Goal: Use online tool/utility: Utilize a website feature to perform a specific function

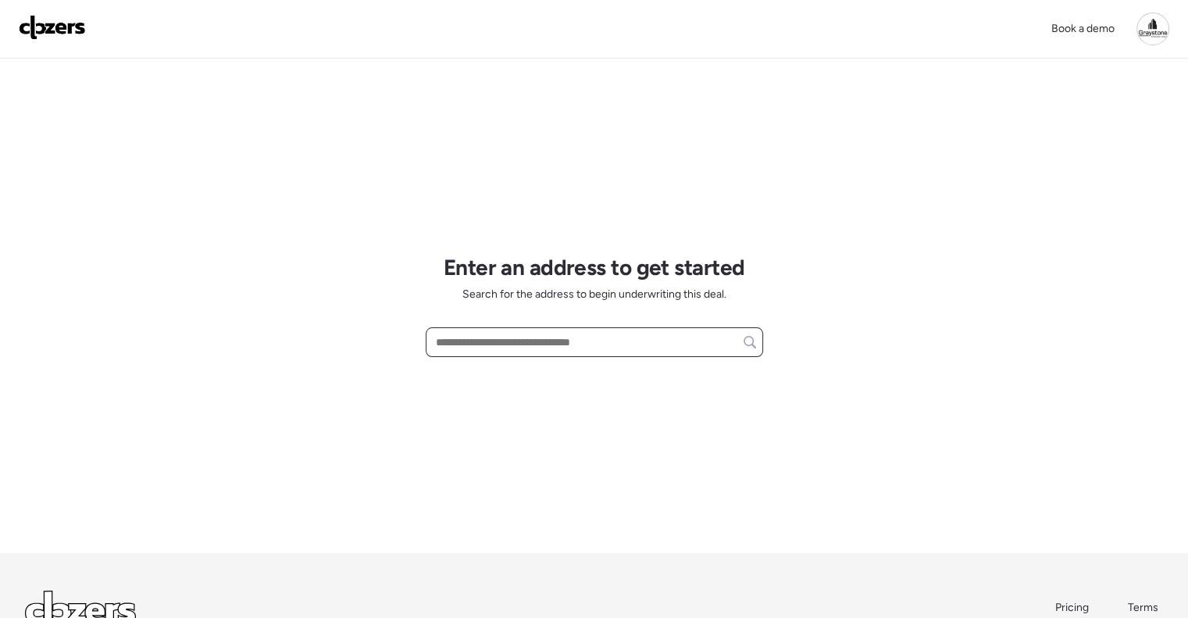
click at [460, 333] on input "text" at bounding box center [594, 342] width 323 height 22
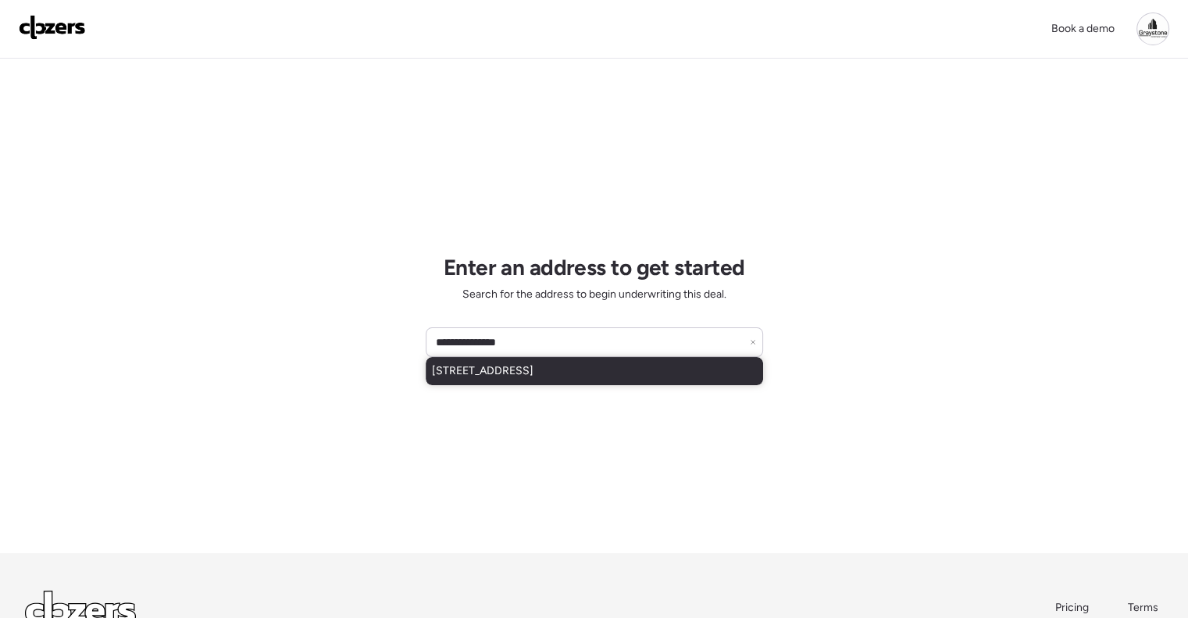
click at [513, 363] on span "[STREET_ADDRESS]" at bounding box center [483, 371] width 102 height 16
type input "**********"
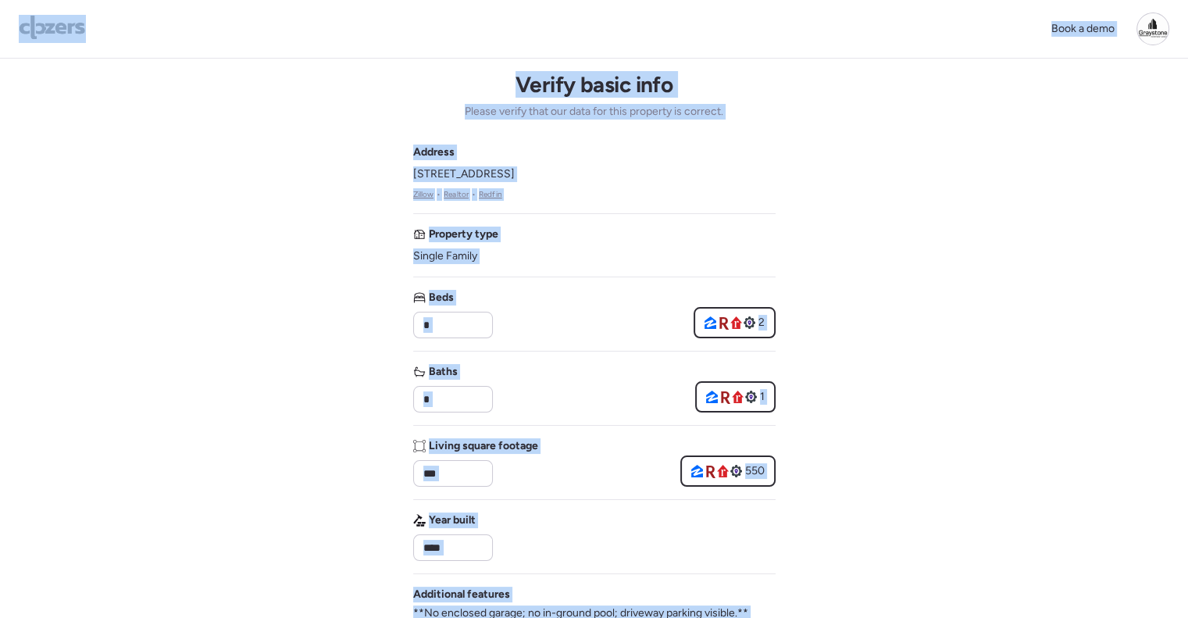
drag, startPoint x: 579, startPoint y: 308, endPoint x: 579, endPoint y: 296, distance: 12.5
click at [579, 308] on div "Beds * 2" at bounding box center [594, 314] width 362 height 48
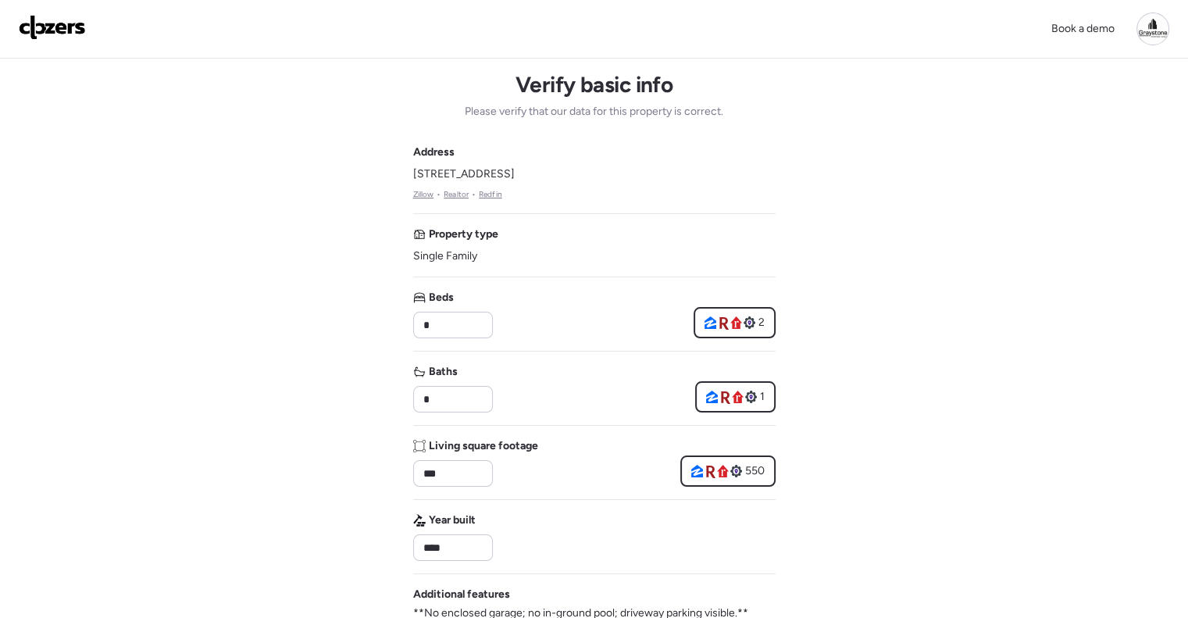
drag, startPoint x: 618, startPoint y: 167, endPoint x: 406, endPoint y: 171, distance: 212.4
copy span "[STREET_ADDRESS]"
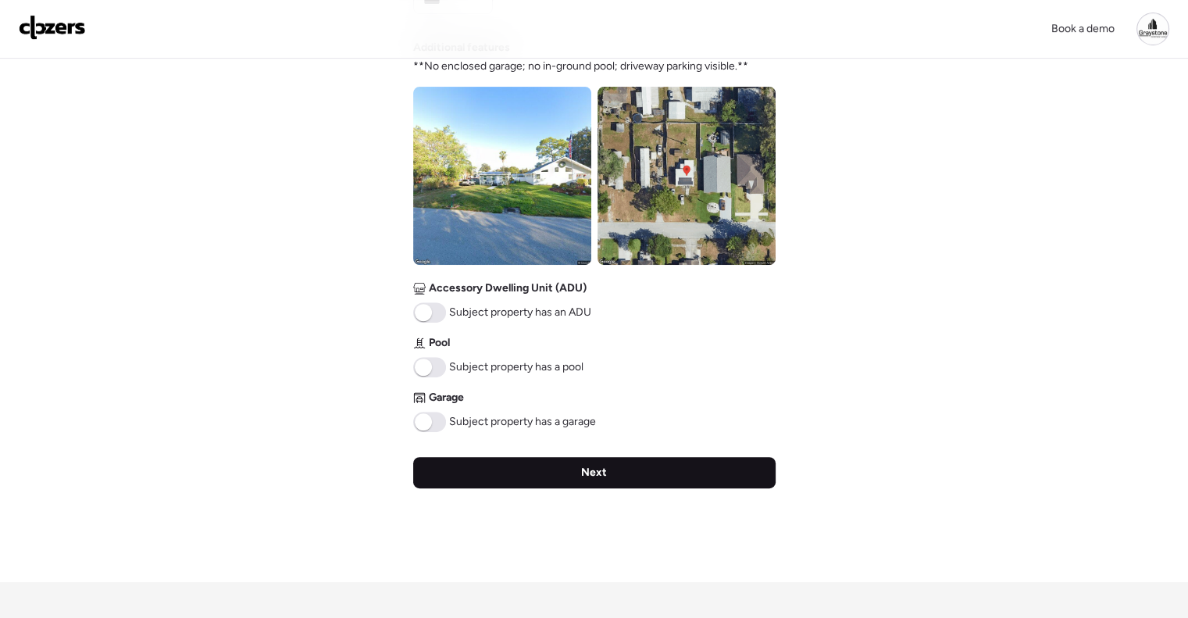
click at [631, 464] on div "Next" at bounding box center [594, 472] width 362 height 31
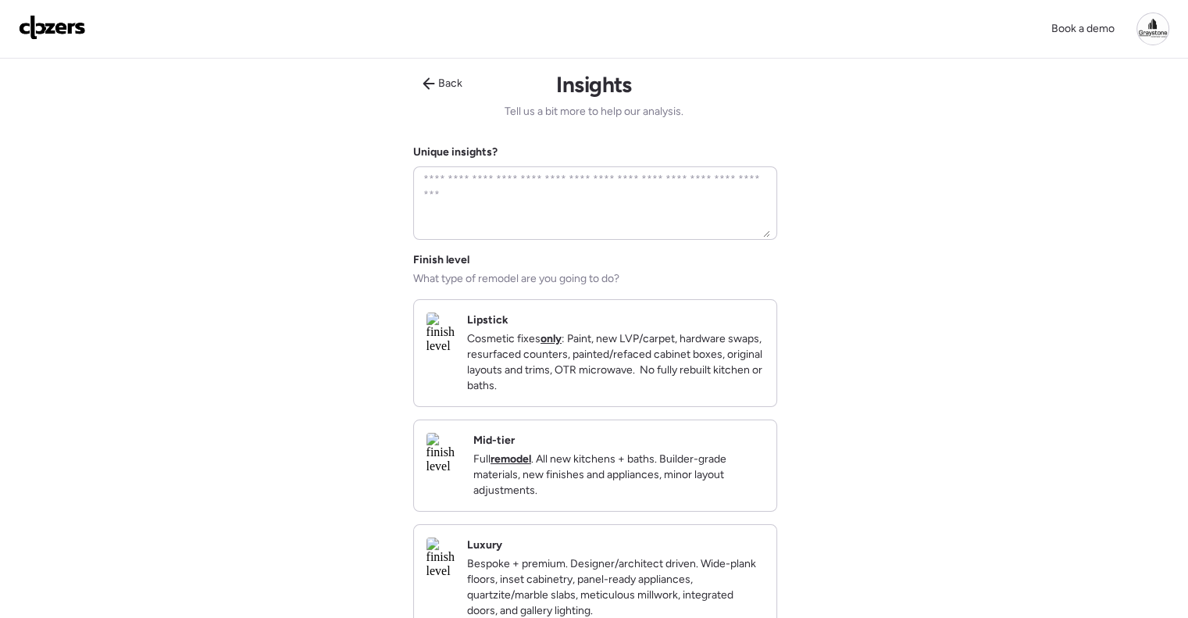
click at [632, 498] on p "Full remodel . All new kitchens + baths. Builder-grade materials, new finishes …" at bounding box center [618, 474] width 290 height 47
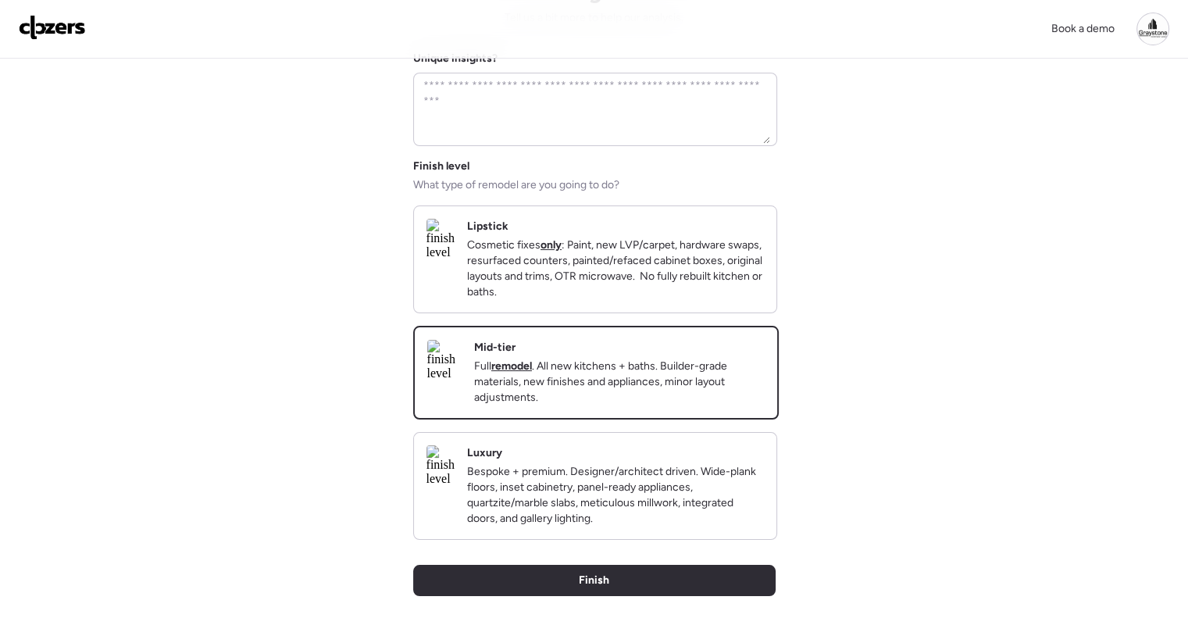
scroll to position [234, 0]
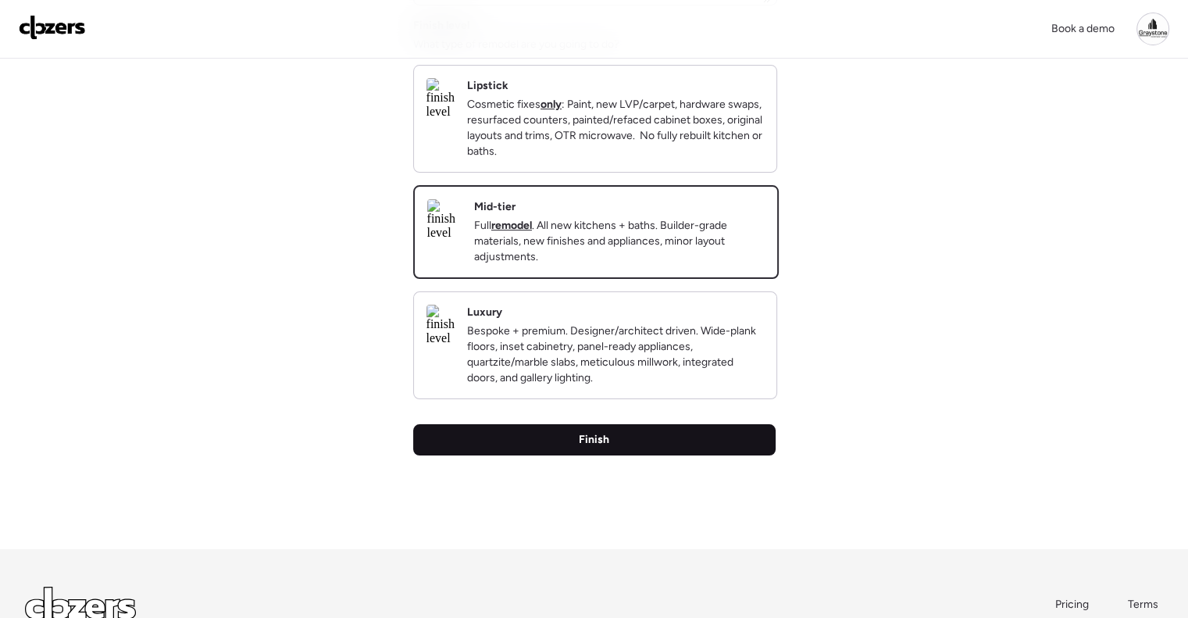
click at [662, 455] on div "Finish" at bounding box center [594, 439] width 362 height 31
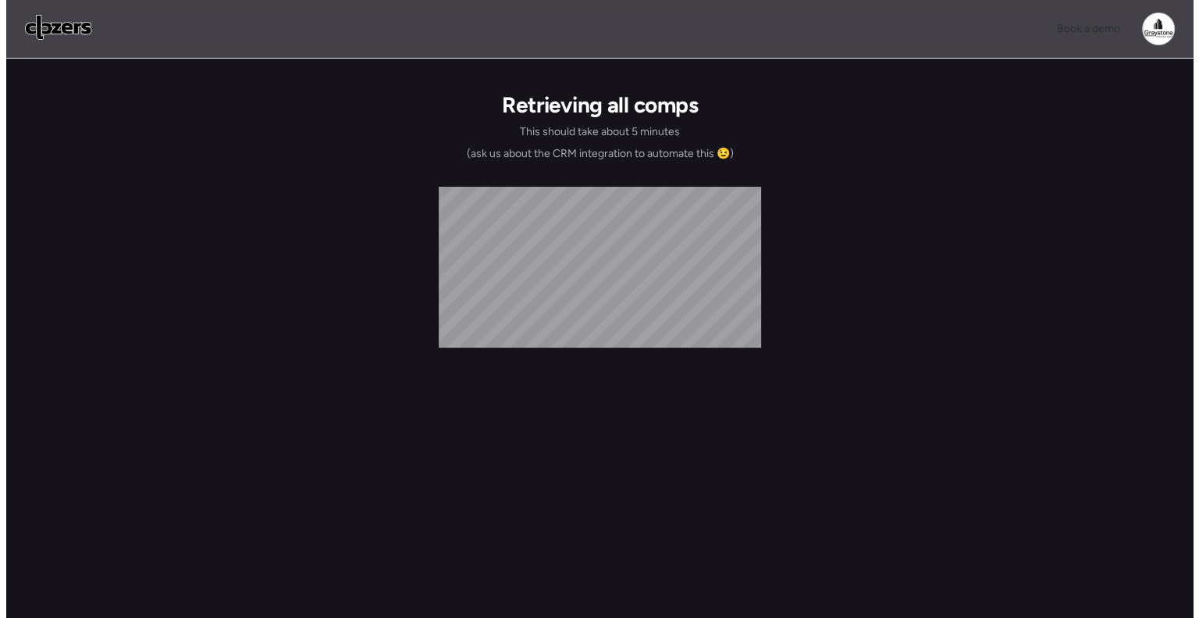
scroll to position [0, 0]
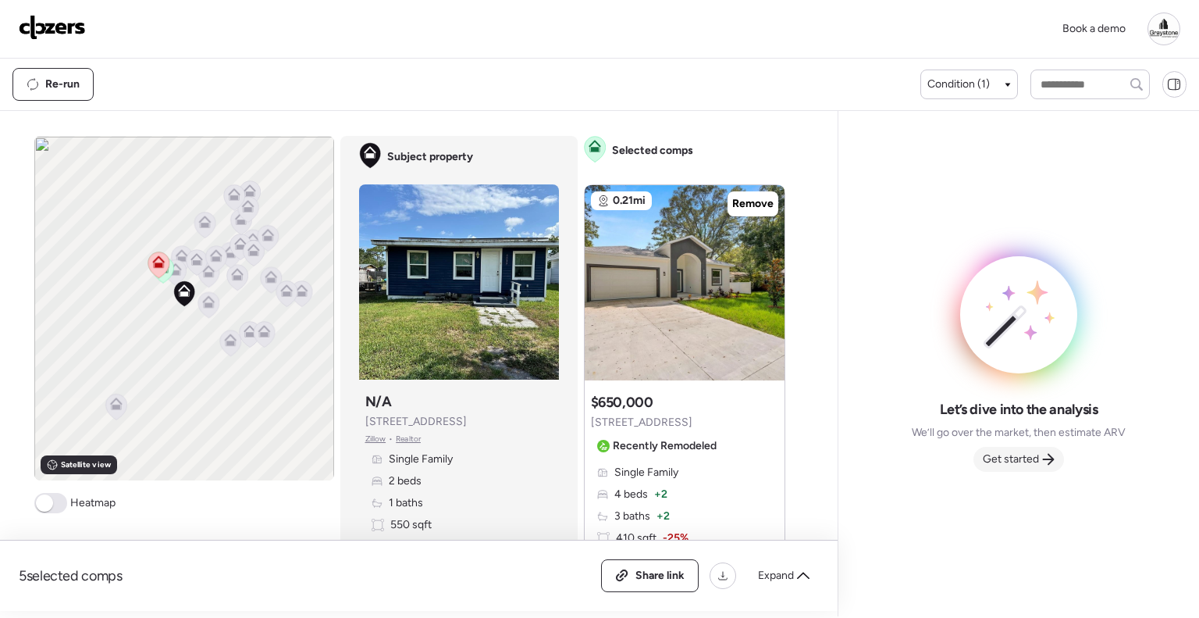
click at [1025, 463] on span "Get started" at bounding box center [1011, 459] width 56 height 16
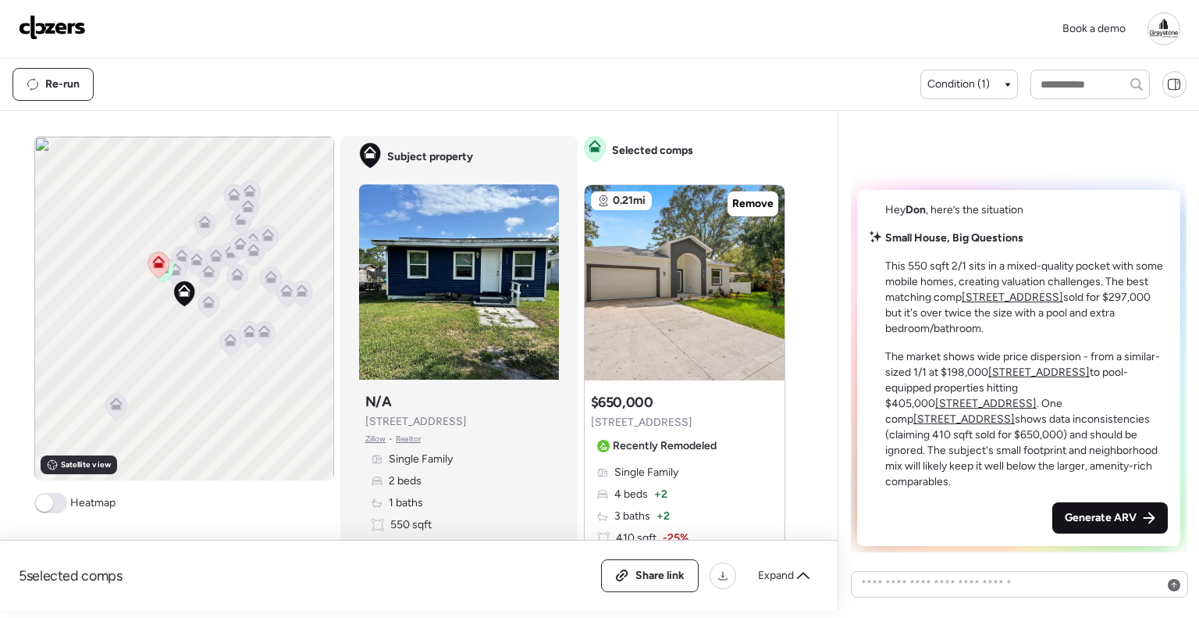
click at [1111, 510] on span "Generate ARV" at bounding box center [1101, 518] width 72 height 16
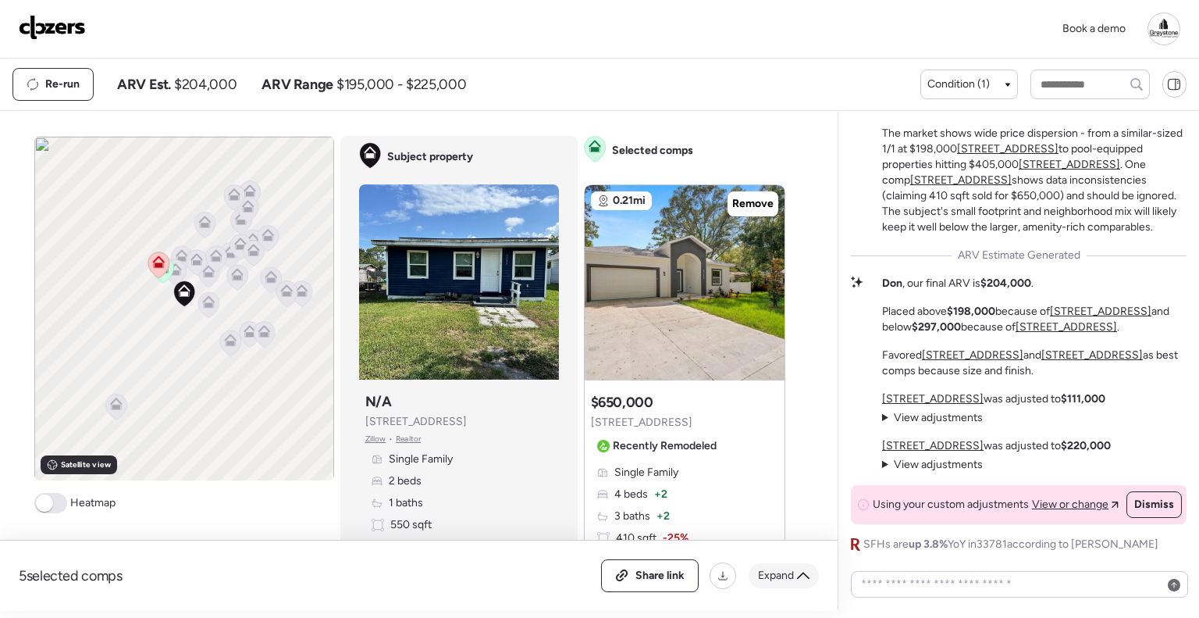
click at [793, 585] on div "Expand" at bounding box center [784, 575] width 70 height 25
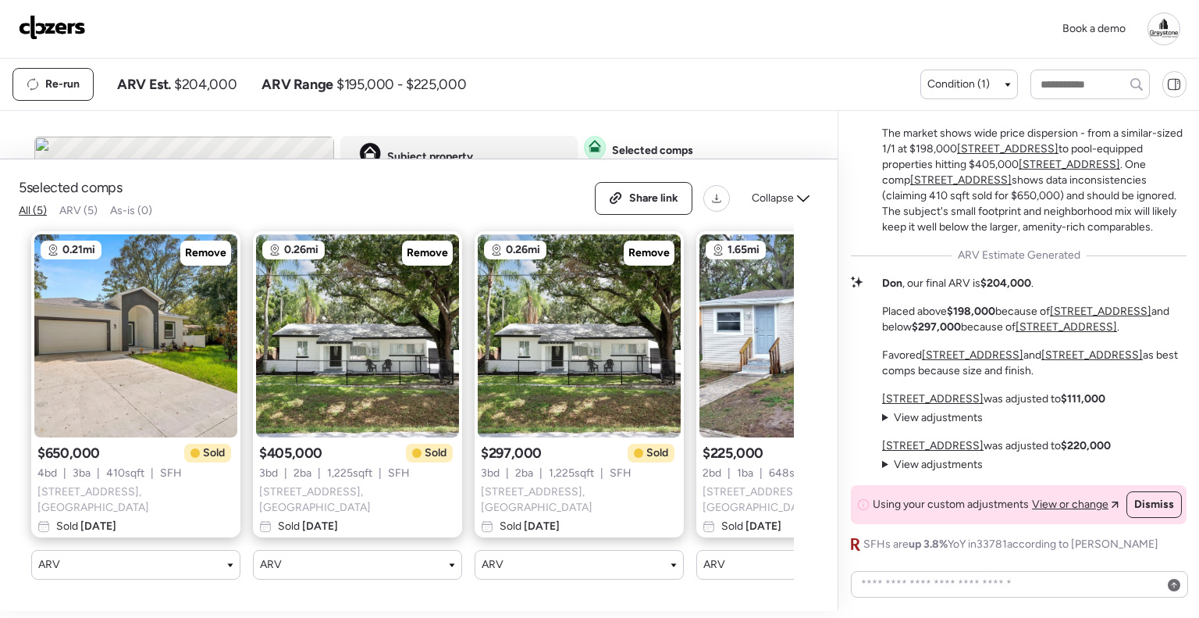
click at [72, 32] on img at bounding box center [52, 27] width 67 height 25
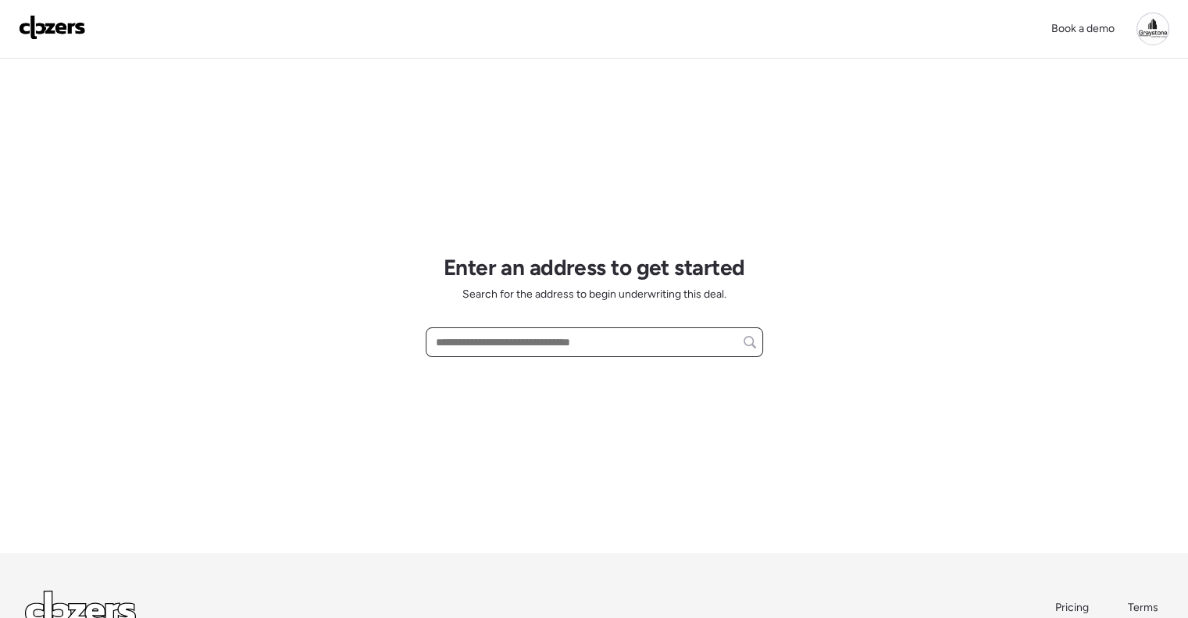
click at [580, 343] on input "text" at bounding box center [594, 342] width 323 height 22
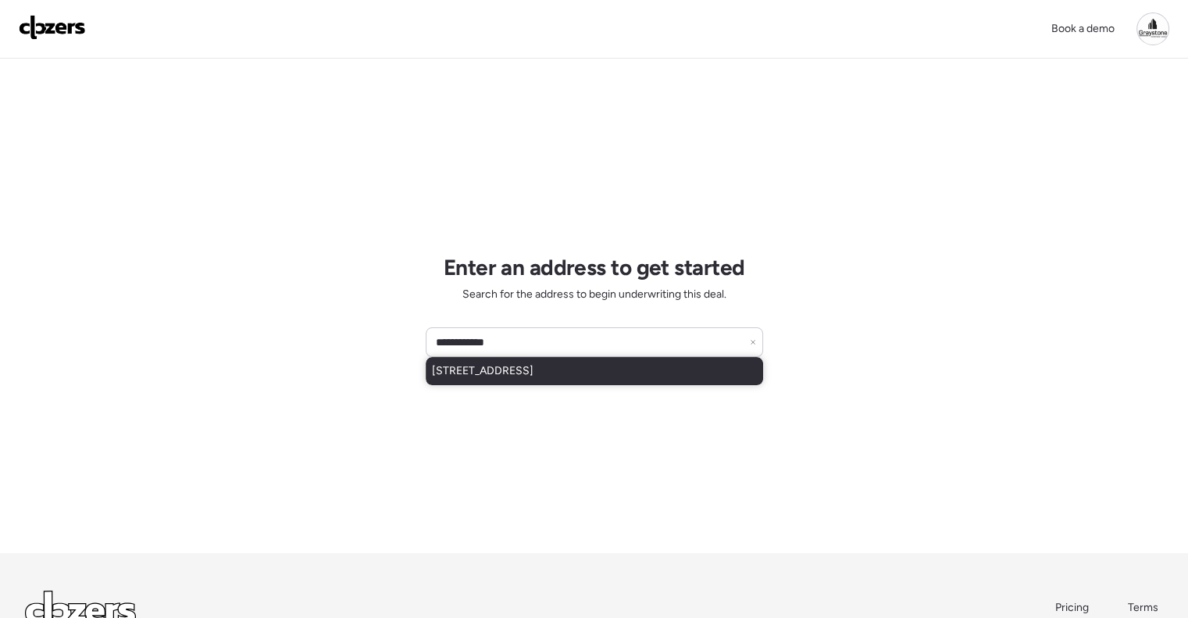
click at [533, 374] on span "[STREET_ADDRESS]" at bounding box center [483, 371] width 102 height 16
type input "**********"
